Goal: Task Accomplishment & Management: Manage account settings

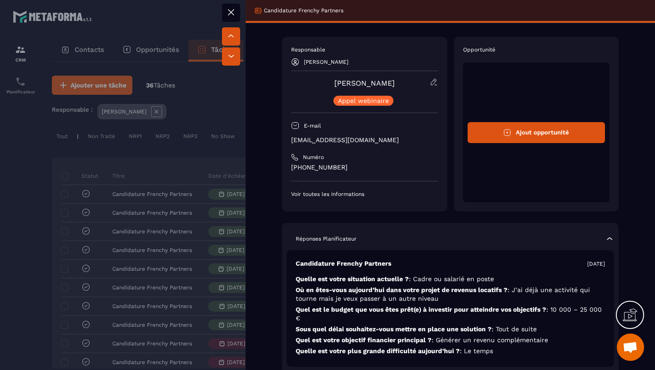
scroll to position [46, 0]
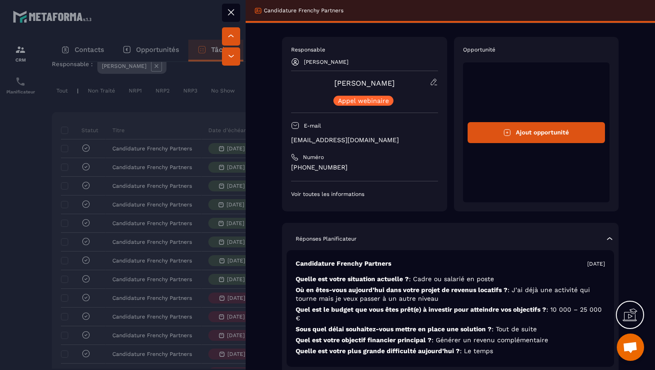
click at [231, 13] on icon at bounding box center [231, 12] width 11 height 11
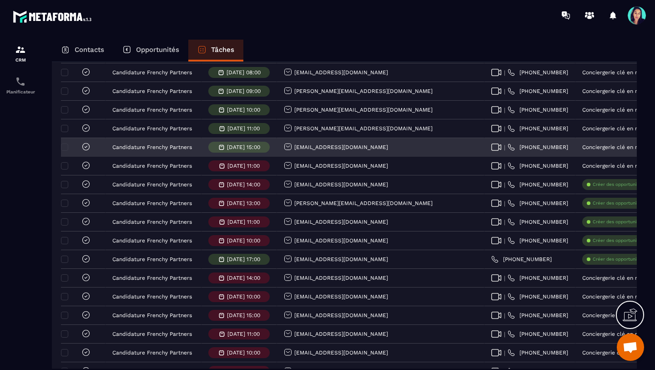
scroll to position [185, 0]
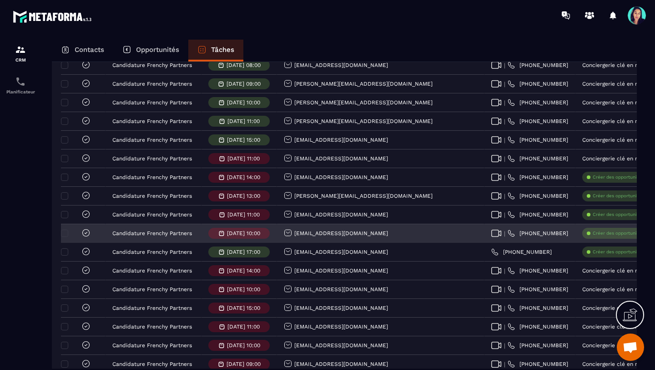
click at [593, 234] on p "Créer des opportunités" at bounding box center [618, 233] width 51 height 6
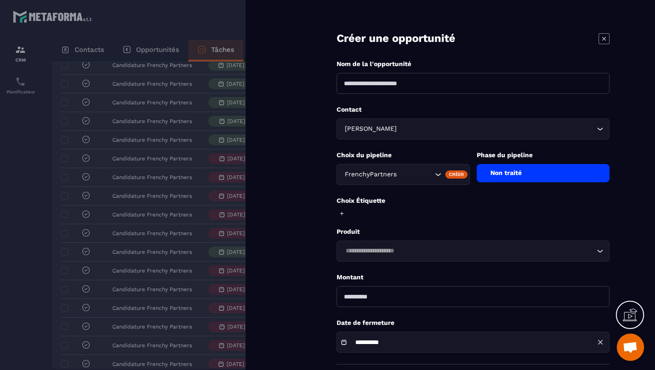
scroll to position [0, 0]
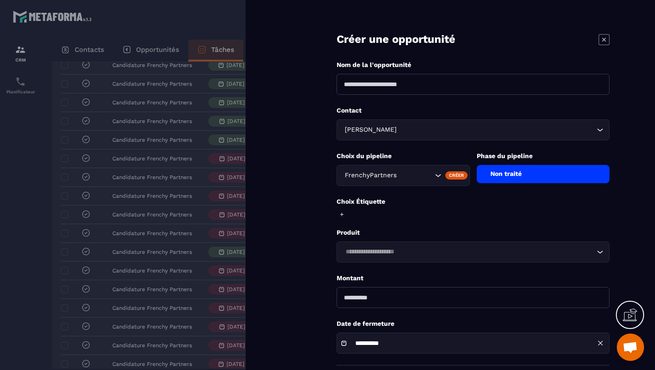
click at [607, 38] on icon at bounding box center [604, 39] width 11 height 11
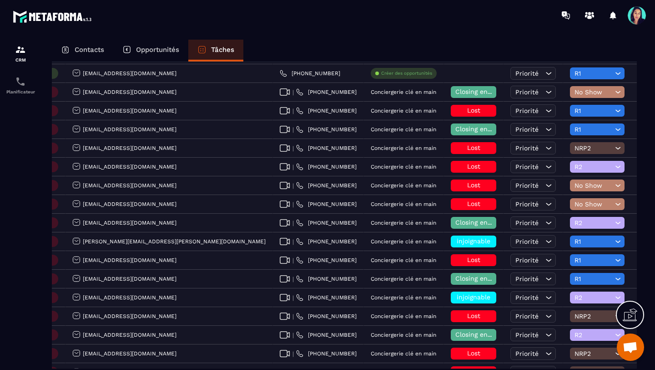
scroll to position [364, 0]
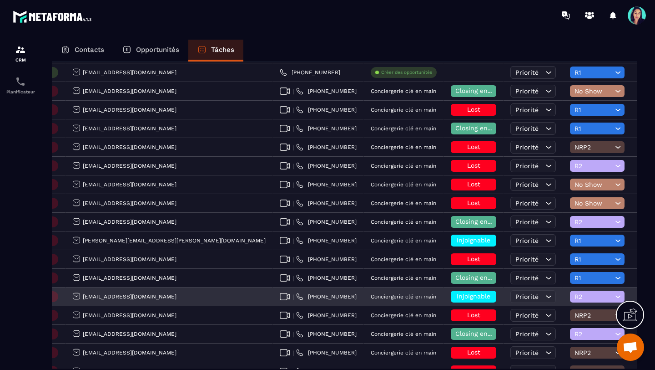
click at [616, 296] on icon at bounding box center [618, 296] width 5 height 2
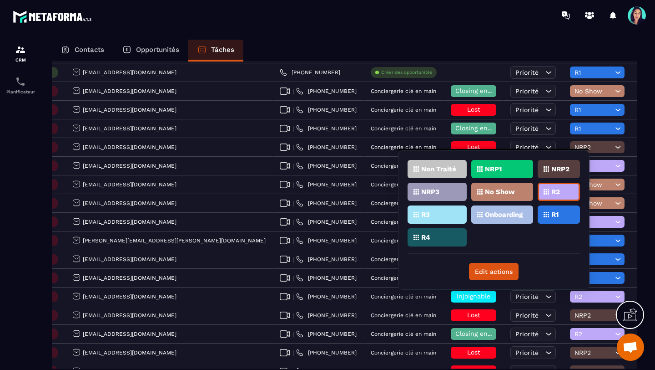
click at [565, 167] on p "NRP2" at bounding box center [561, 169] width 18 height 6
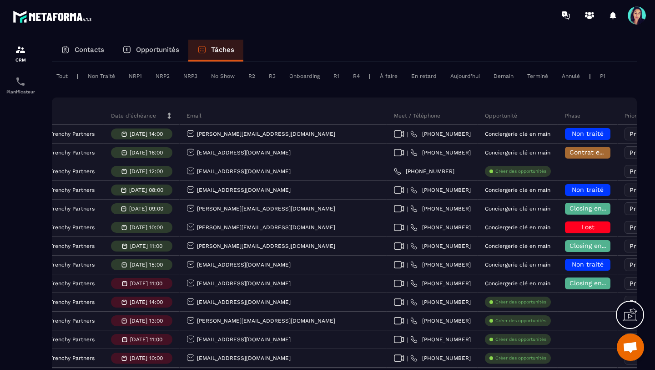
scroll to position [60, 0]
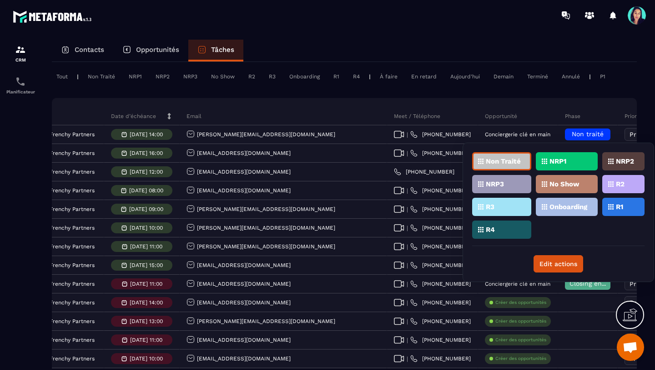
click at [574, 185] on p "No Show" at bounding box center [565, 184] width 30 height 6
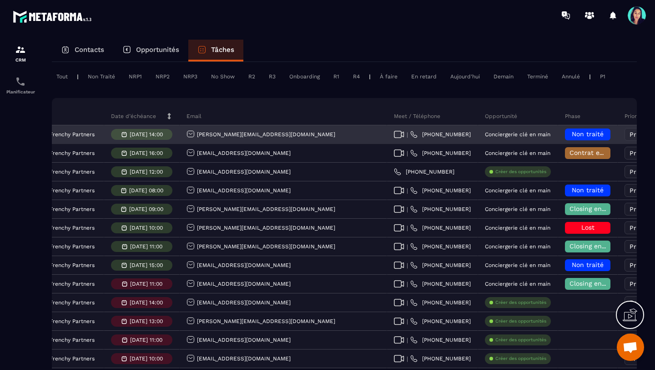
click at [570, 132] on h6 "Non traité" at bounding box center [588, 134] width 36 height 7
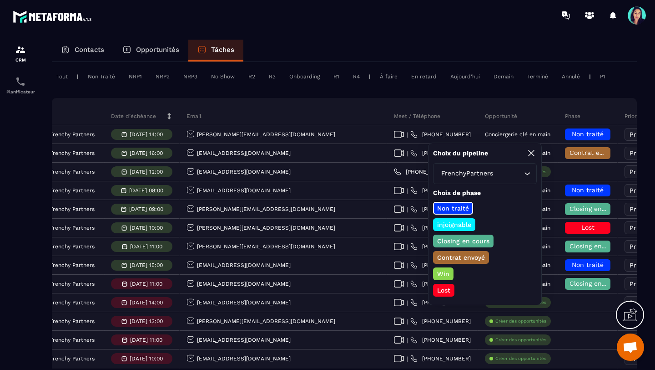
click at [448, 241] on p "Closing en cours" at bounding box center [463, 240] width 55 height 9
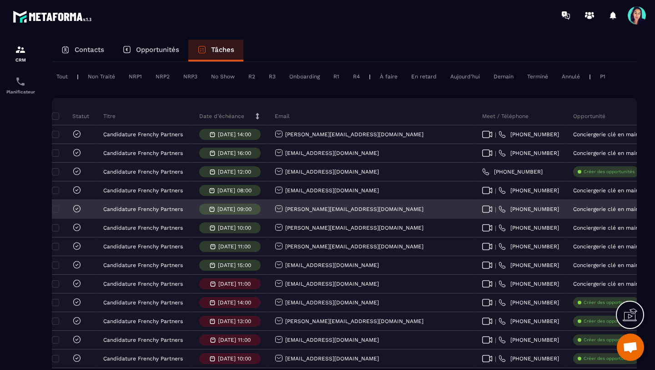
scroll to position [0, 0]
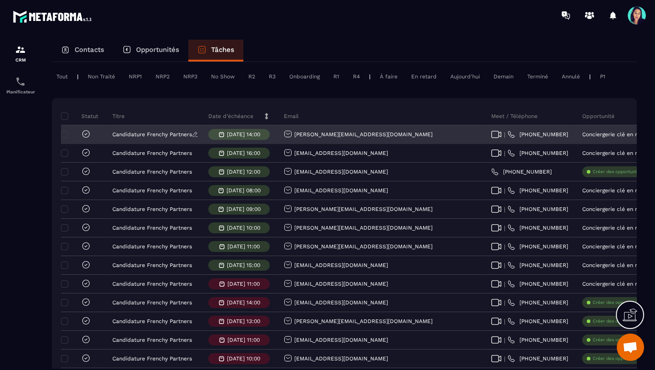
click at [152, 136] on p "Candidature Frenchy Partners" at bounding box center [152, 134] width 80 height 6
